Goal: Transaction & Acquisition: Purchase product/service

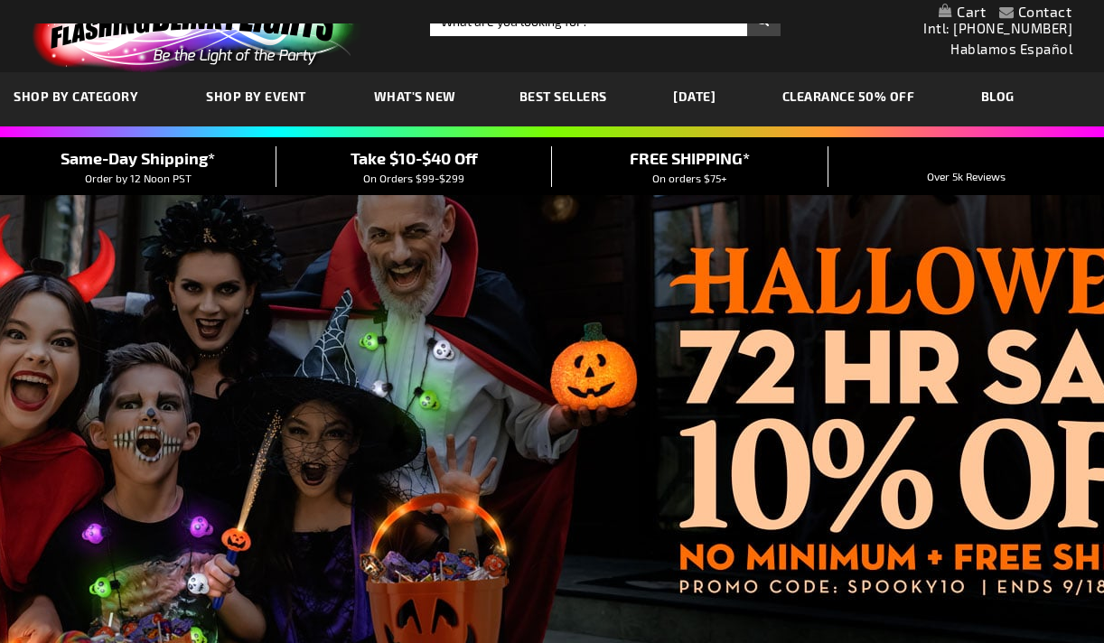
click at [110, 96] on span "SHOP BY CATEGORY" at bounding box center [76, 96] width 125 height 15
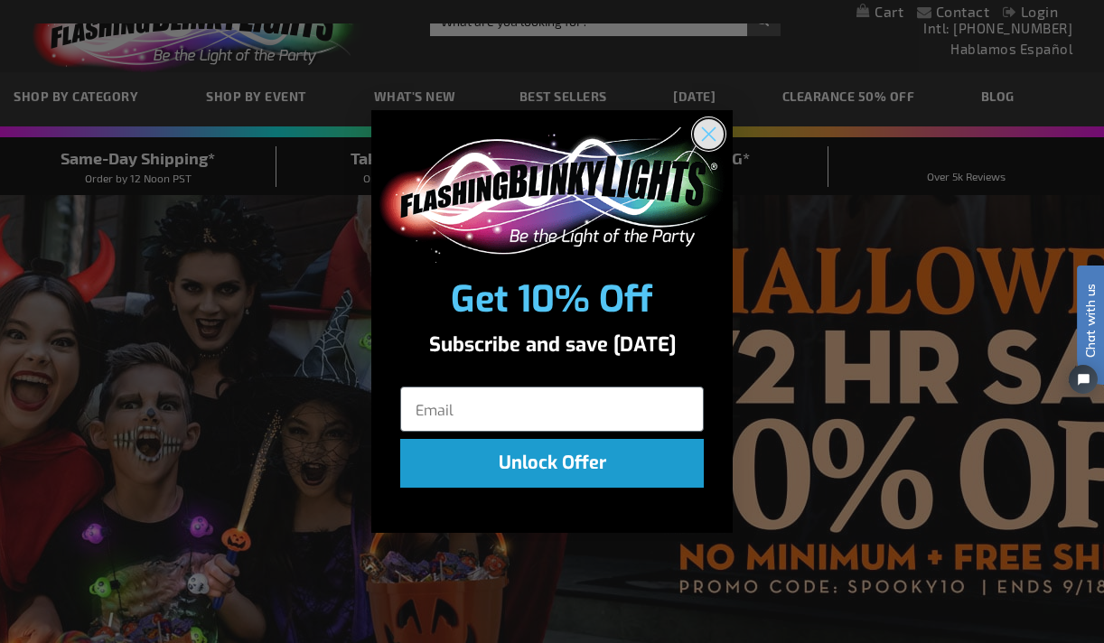
click at [706, 135] on icon "Close dialog" at bounding box center [709, 133] width 13 height 13
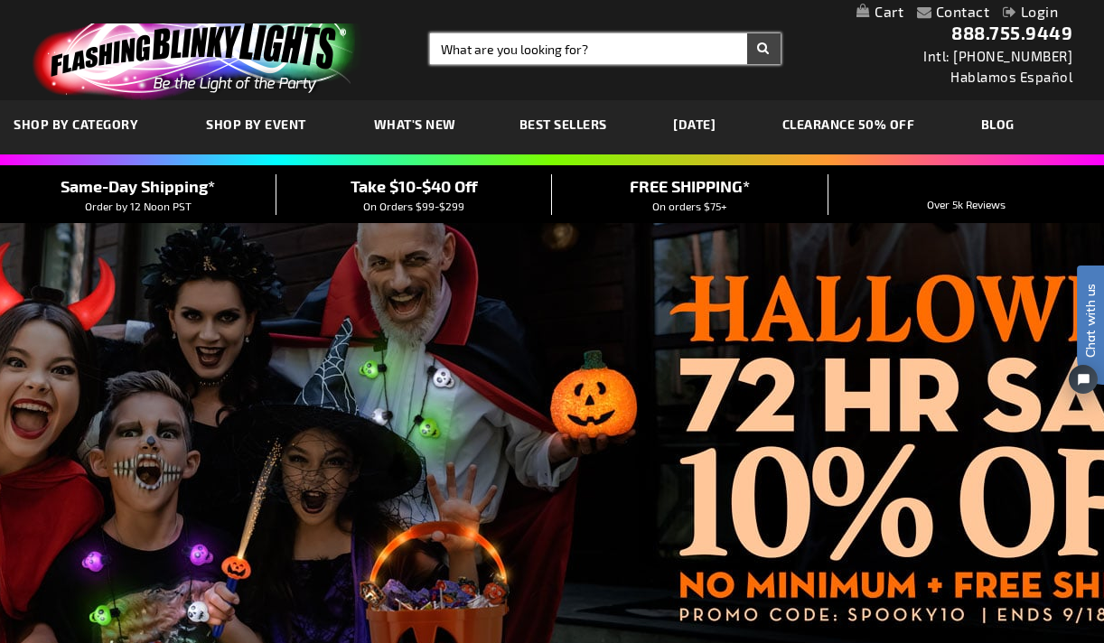
click at [570, 45] on input "Search" at bounding box center [605, 48] width 350 height 31
type input "LED wings"
click at [747, 33] on button "Search" at bounding box center [763, 48] width 33 height 31
